Goal: Task Accomplishment & Management: Manage account settings

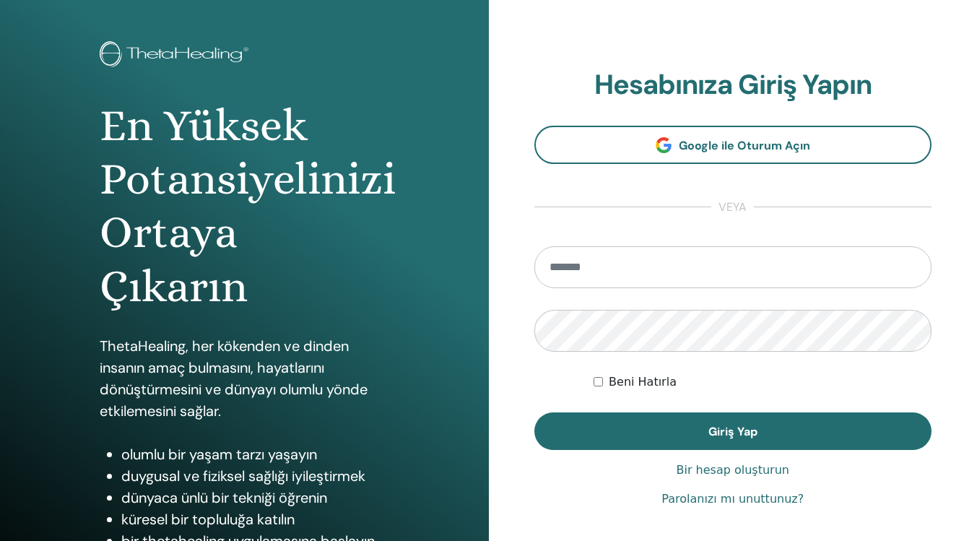
scroll to position [72, 0]
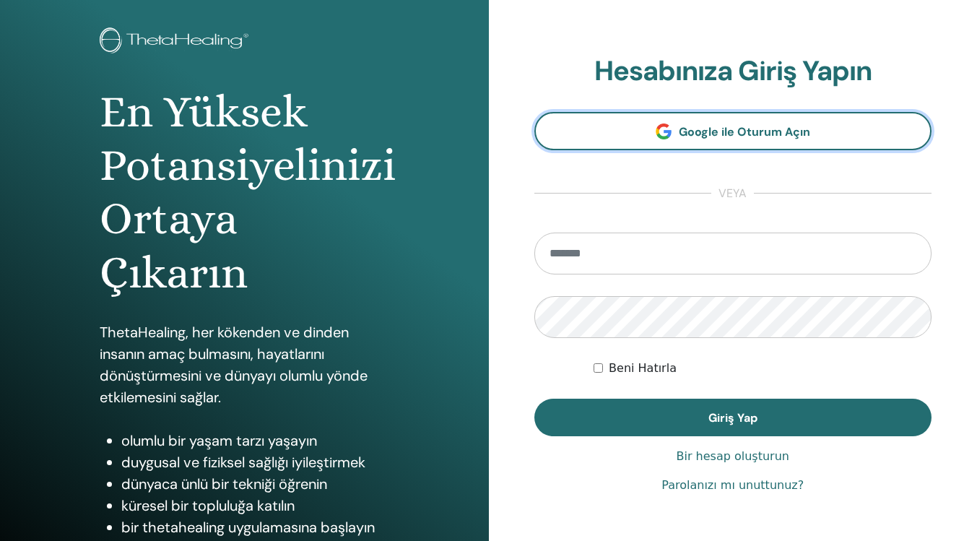
click at [709, 131] on font "Google ile Oturum Açın" at bounding box center [744, 131] width 131 height 15
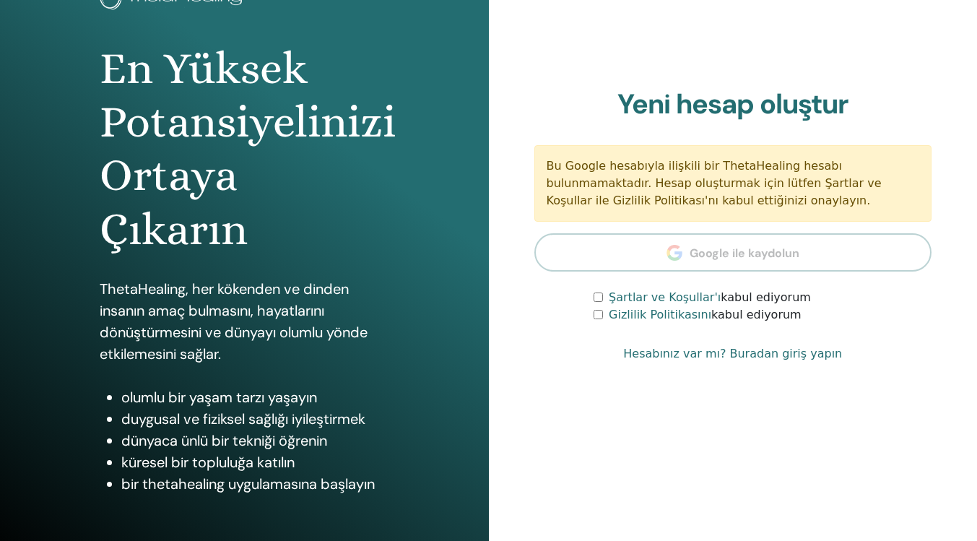
scroll to position [152, 0]
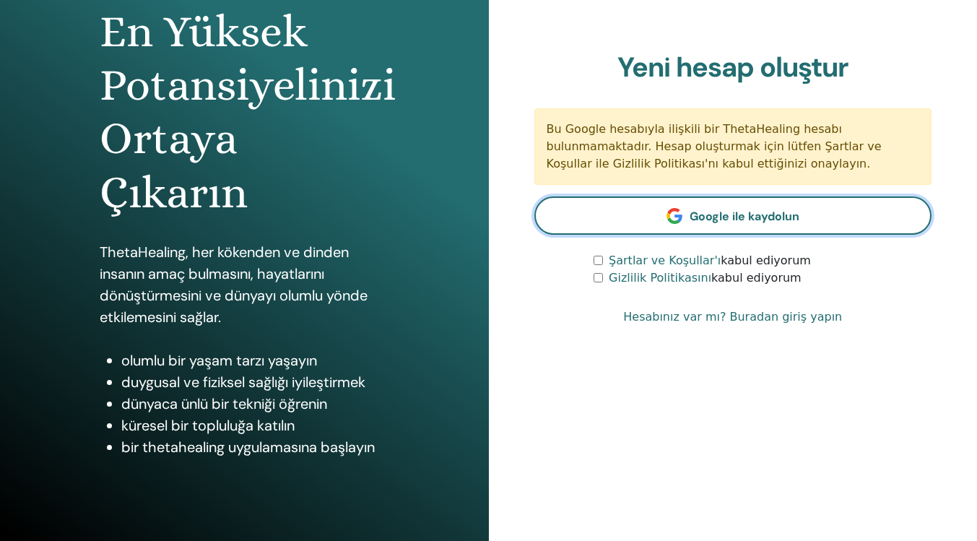
click at [714, 207] on link "Google ile kaydolun" at bounding box center [733, 215] width 398 height 38
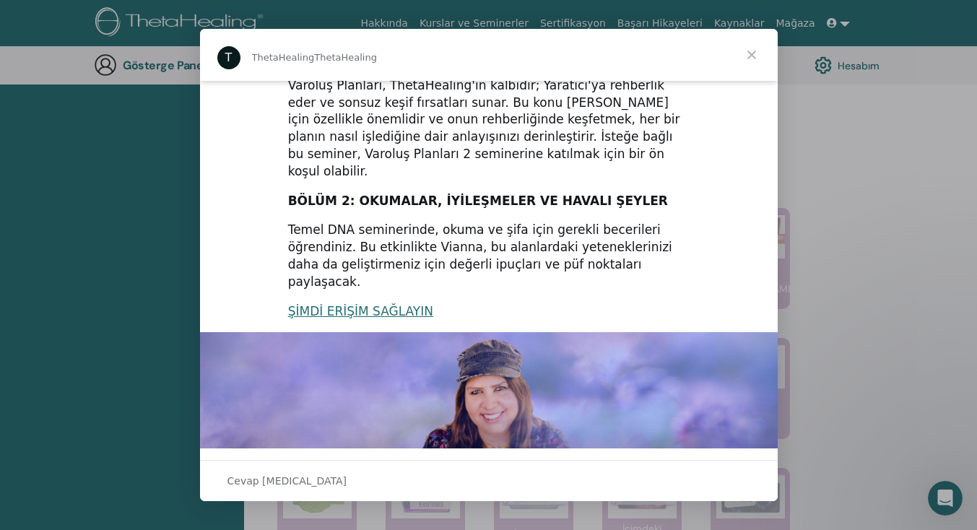
scroll to position [309, 0]
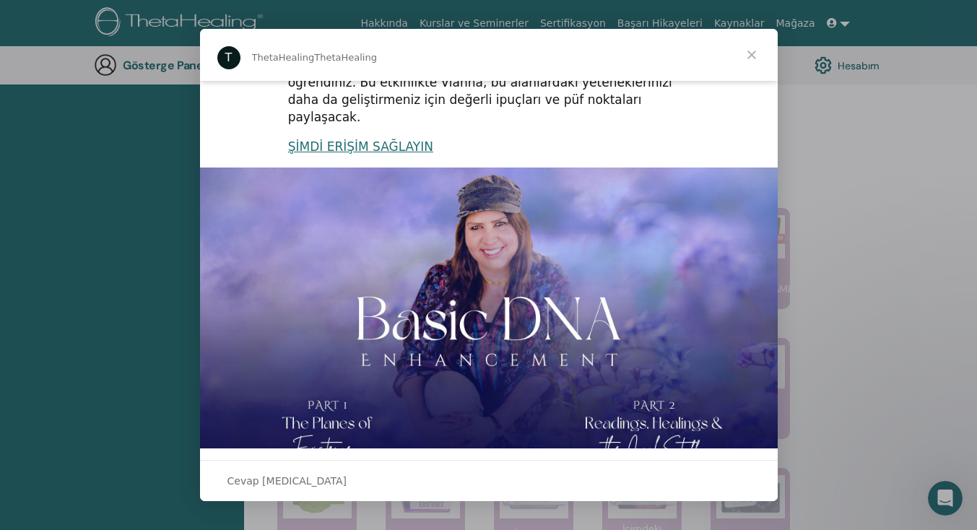
click at [758, 56] on span "Kapat" at bounding box center [751, 55] width 52 height 52
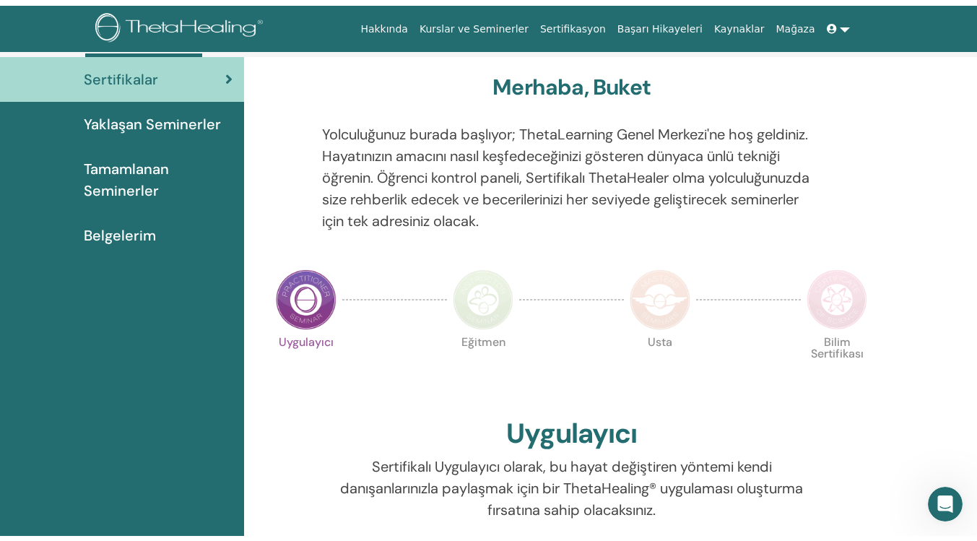
scroll to position [0, 0]
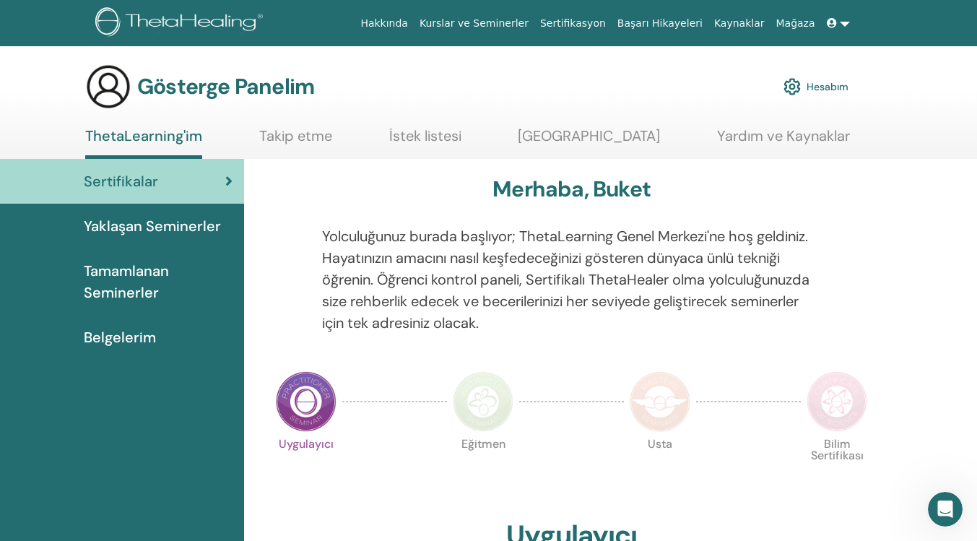
click at [105, 87] on img at bounding box center [108, 87] width 46 height 46
click at [107, 91] on img at bounding box center [108, 87] width 46 height 46
click at [840, 19] on link at bounding box center [838, 23] width 35 height 27
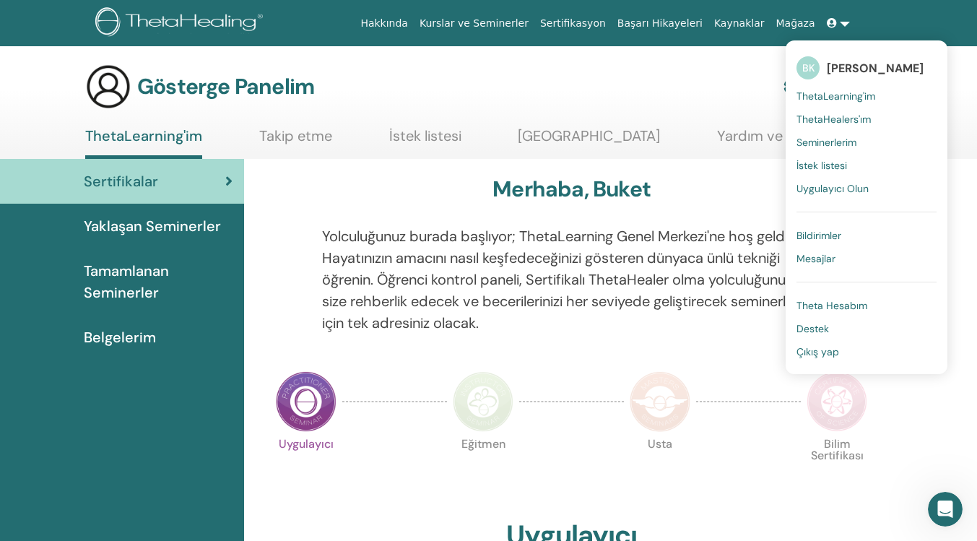
click at [845, 61] on font "[PERSON_NAME]" at bounding box center [874, 68] width 97 height 15
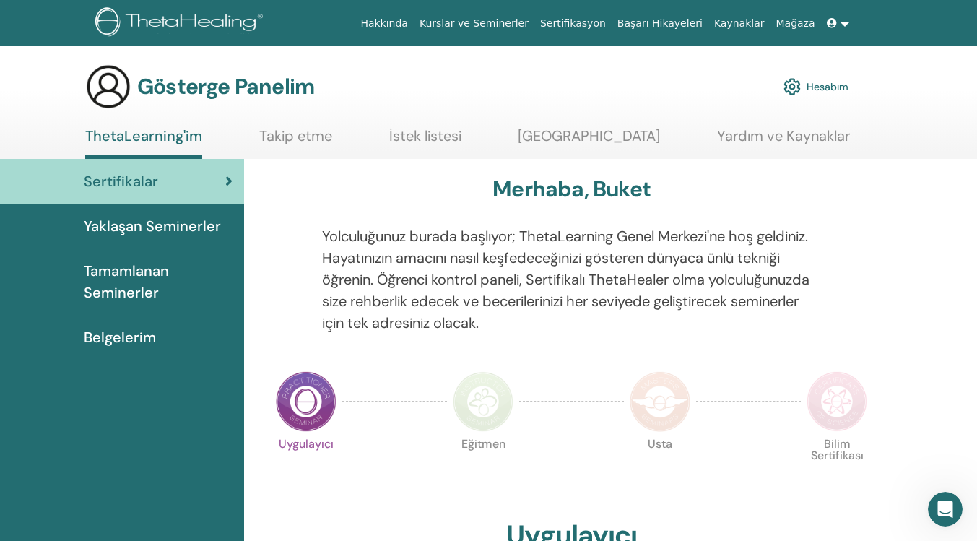
click at [841, 26] on link at bounding box center [838, 23] width 35 height 27
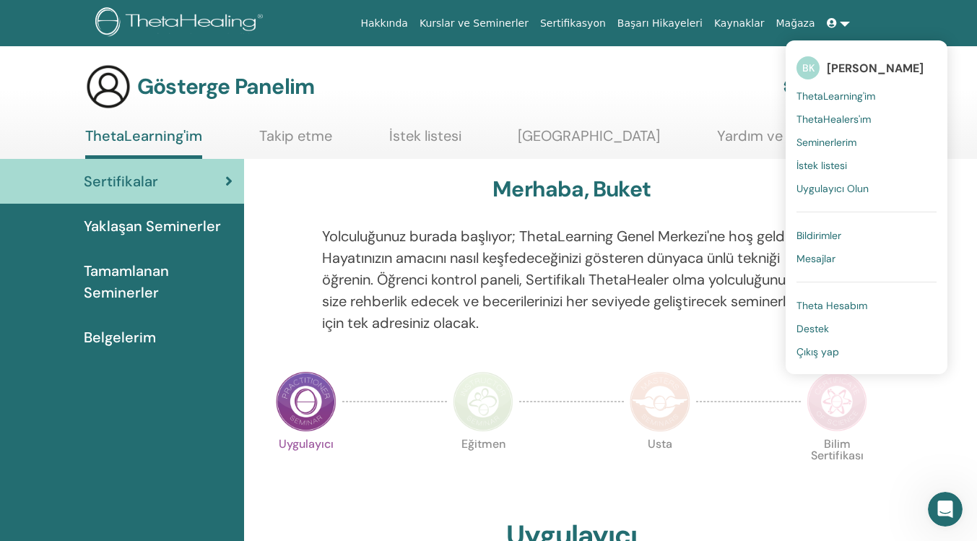
click at [850, 298] on link "Theta Hesabım" at bounding box center [866, 305] width 140 height 23
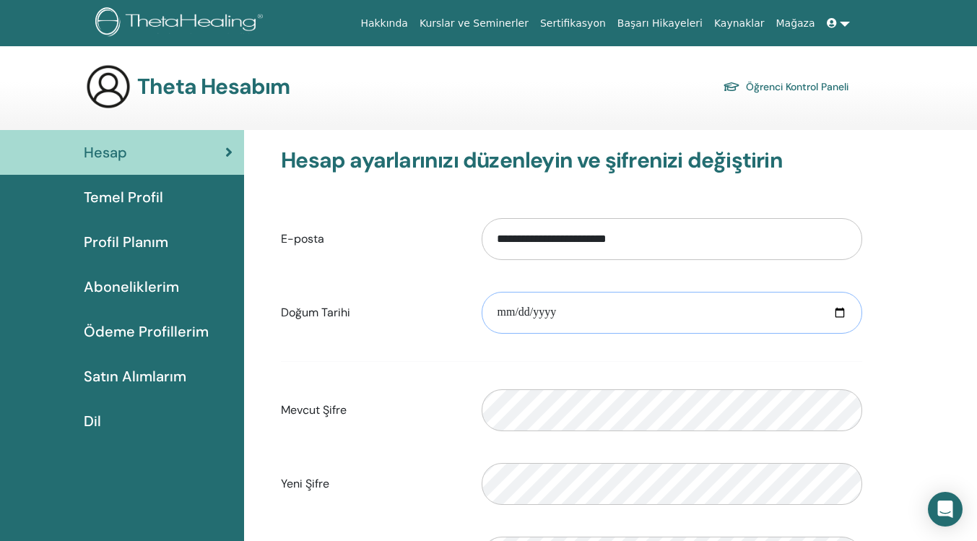
click at [834, 317] on input "date" at bounding box center [671, 313] width 380 height 42
type input "**********"
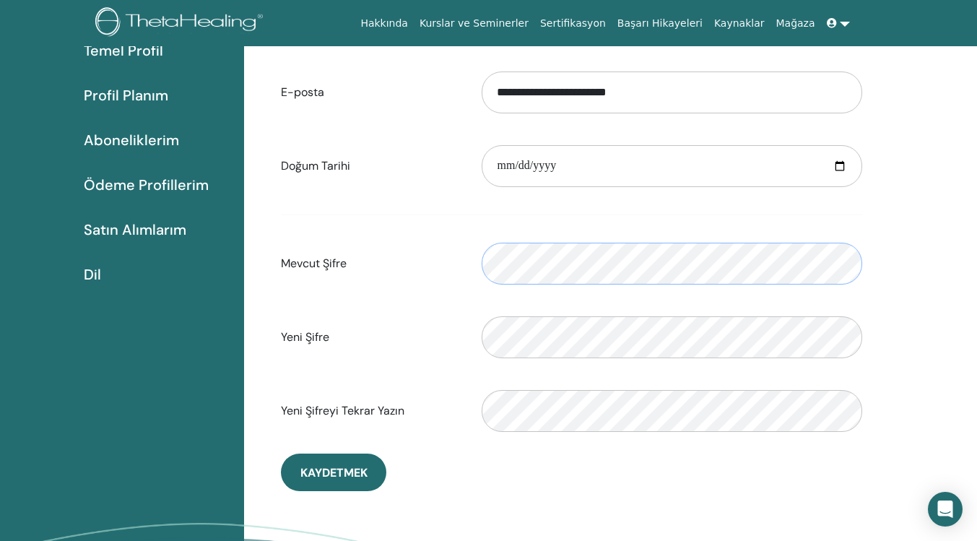
scroll to position [240, 0]
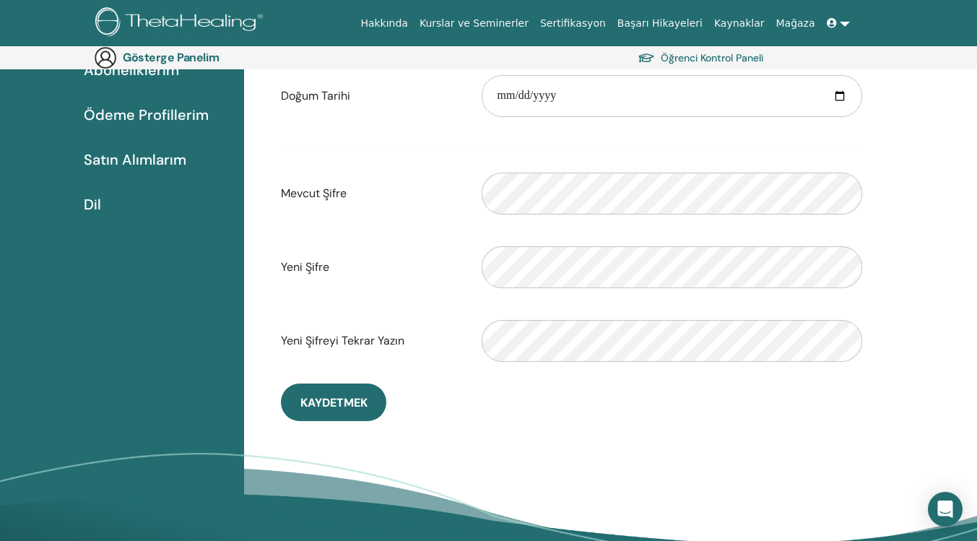
click at [335, 394] on button "Kaydetmek" at bounding box center [333, 402] width 105 height 38
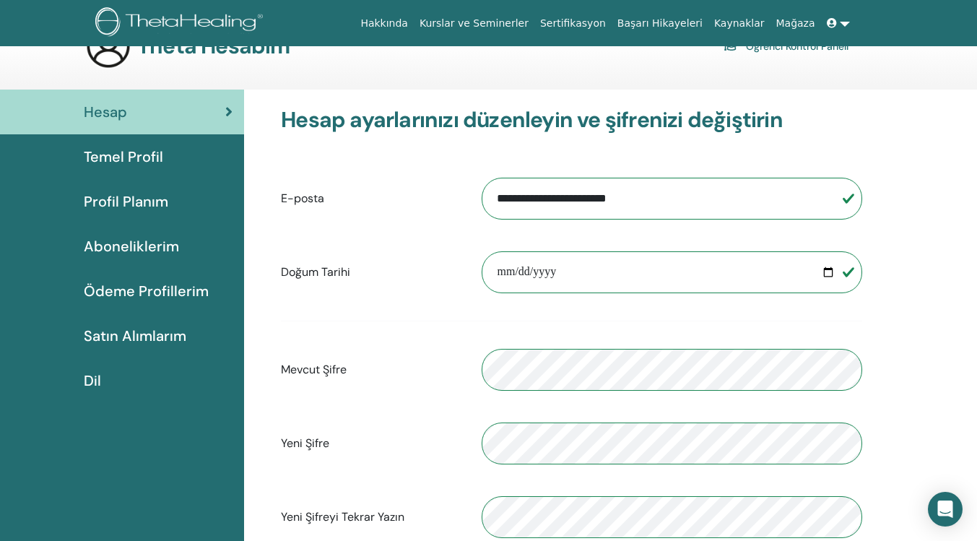
scroll to position [0, 0]
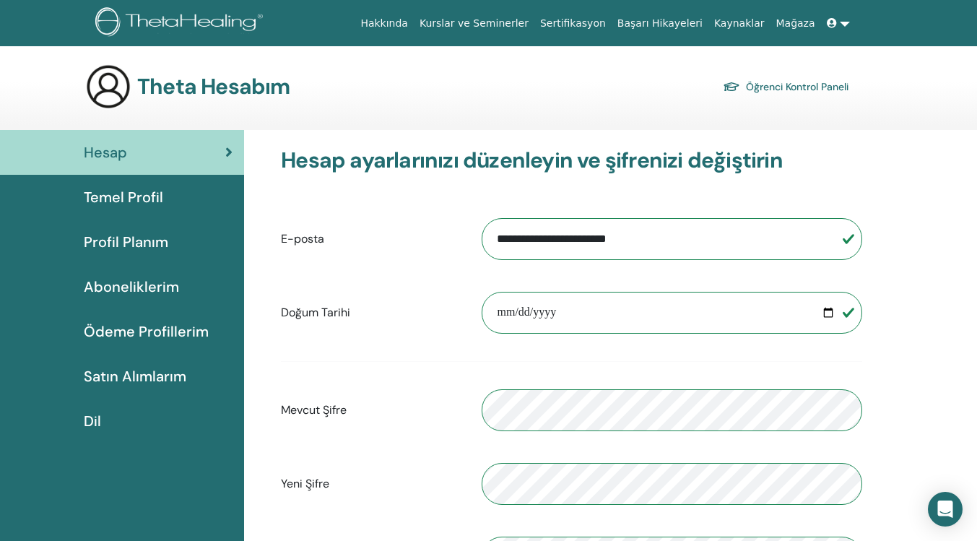
click at [112, 151] on font "Hesap" at bounding box center [105, 152] width 43 height 19
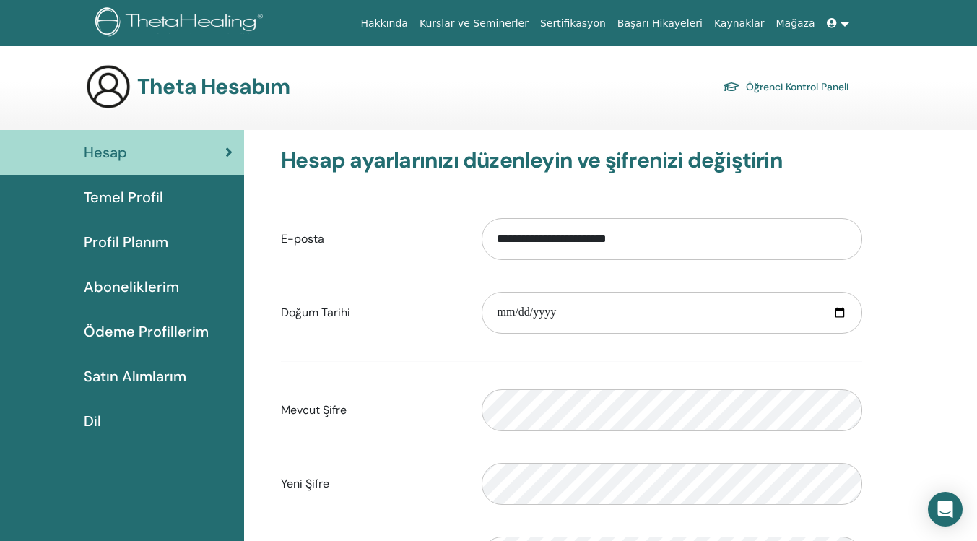
click at [133, 196] on font "Temel Profil" at bounding box center [123, 197] width 79 height 19
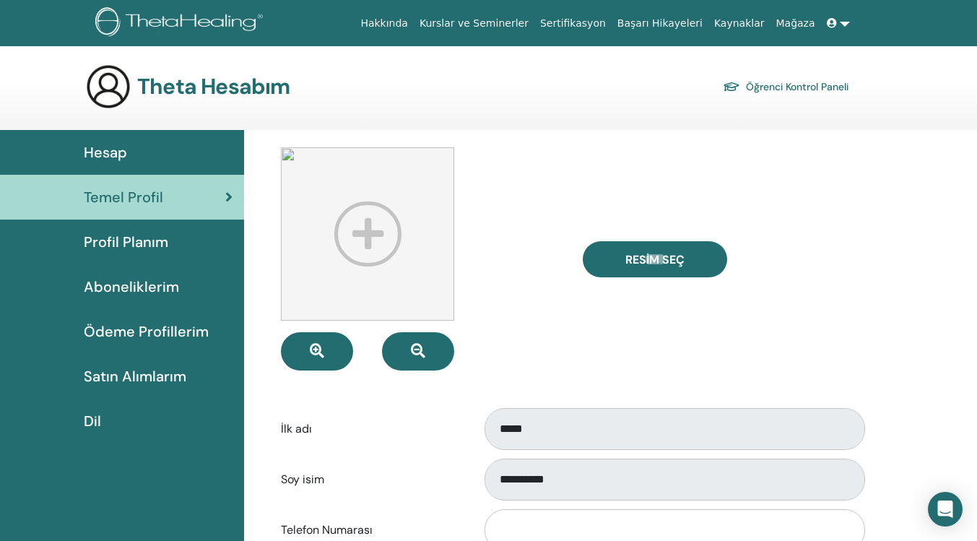
scroll to position [167, 0]
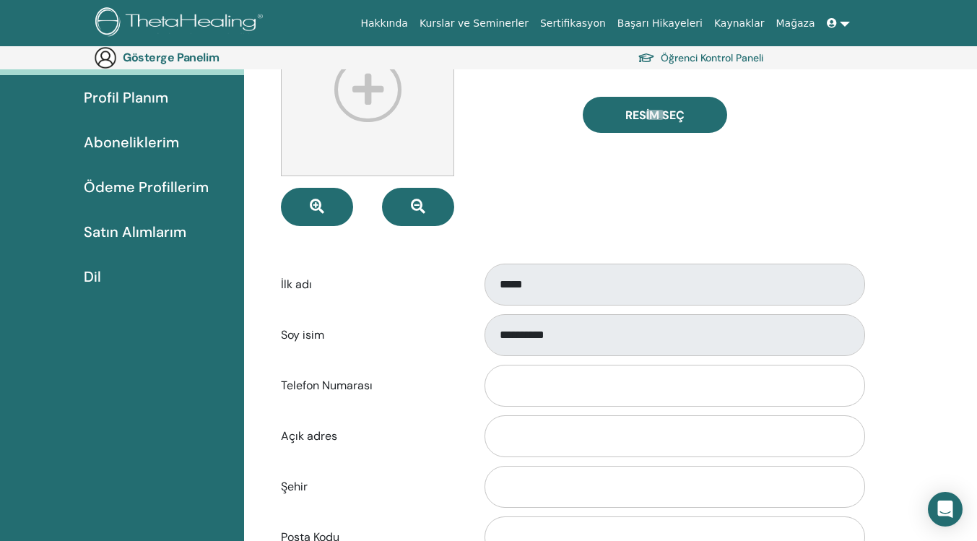
click at [628, 117] on font "Resim Seç" at bounding box center [654, 115] width 59 height 15
click at [645, 117] on input "Resim Seç" at bounding box center [654, 115] width 19 height 10
click at [469, 347] on div "**********" at bounding box center [571, 335] width 603 height 48
drag, startPoint x: 607, startPoint y: 9, endPoint x: 603, endPoint y: 15, distance: 7.4
click at [607, 9] on div "Hakkında Kurslar ve Seminerler Sertifikasyon Başarı Hikayeleri Kaynaklar Mağaza…" at bounding box center [488, 23] width 890 height 46
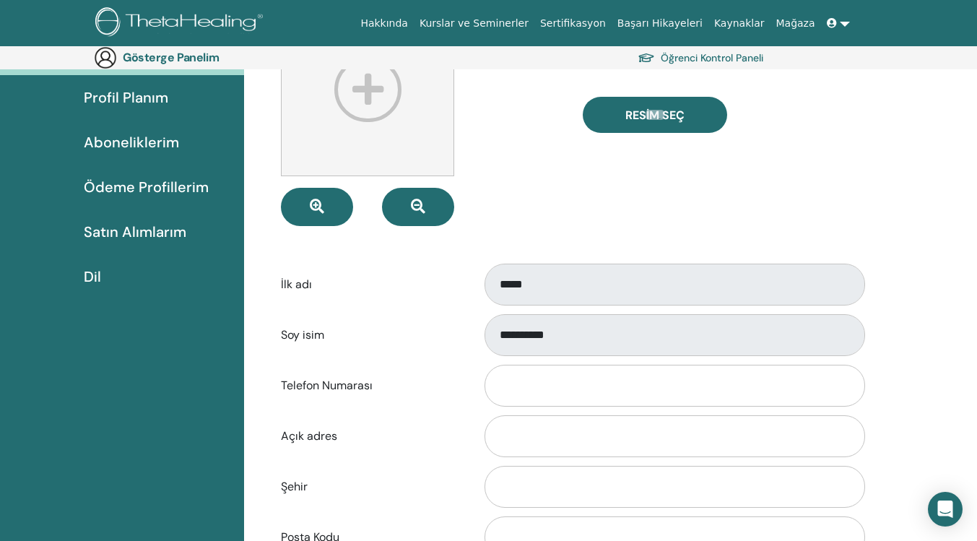
click at [603, 17] on font "Sertifikasyon" at bounding box center [573, 23] width 66 height 12
